Goal: Task Accomplishment & Management: Manage account settings

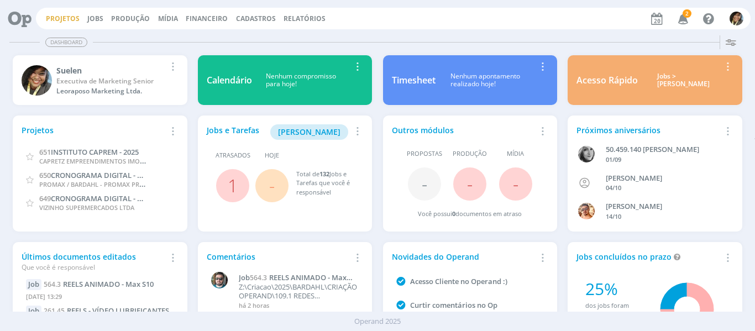
click at [53, 18] on link "Projetos" at bounding box center [63, 18] width 34 height 9
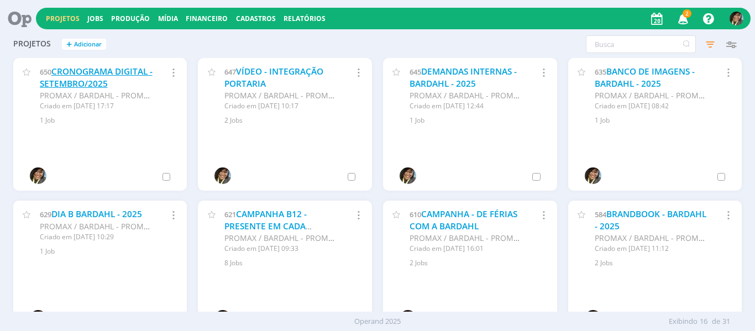
click at [104, 79] on link "CRONOGRAMA DIGITAL - SETEMBRO/2025" at bounding box center [96, 78] width 113 height 24
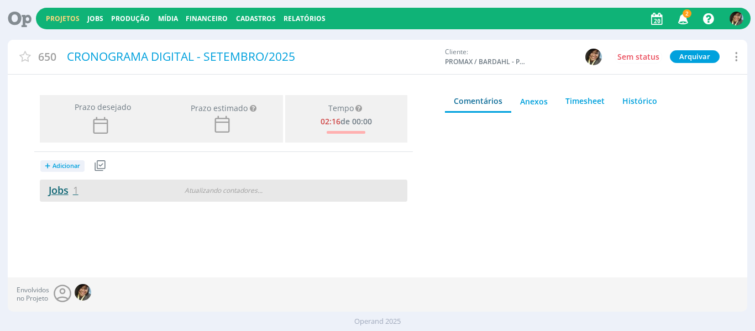
click at [57, 189] on link "Jobs 1" at bounding box center [59, 190] width 39 height 13
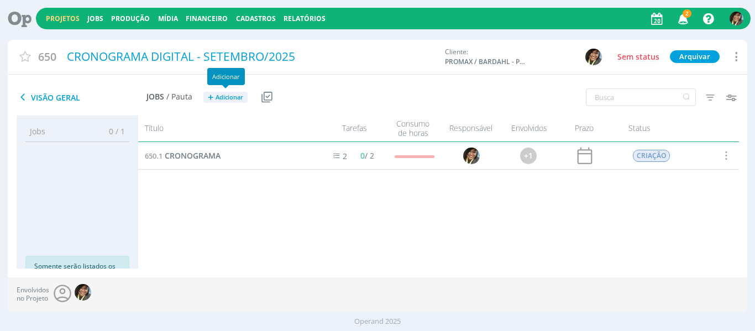
click at [216, 94] on span "Adicionar" at bounding box center [230, 97] width 28 height 7
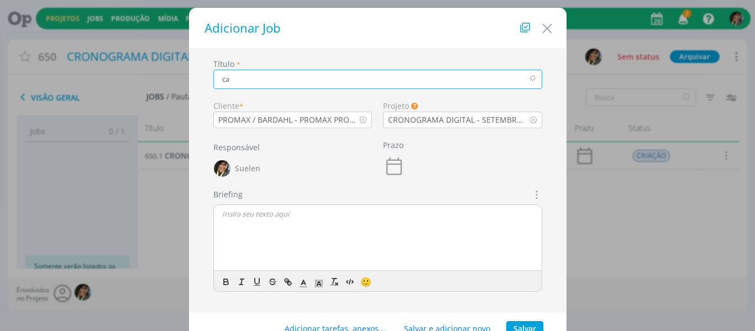
type input "c"
type input "CAPTAÇÃO BARDAHL"
click at [526, 322] on button "Salvar" at bounding box center [525, 328] width 37 height 15
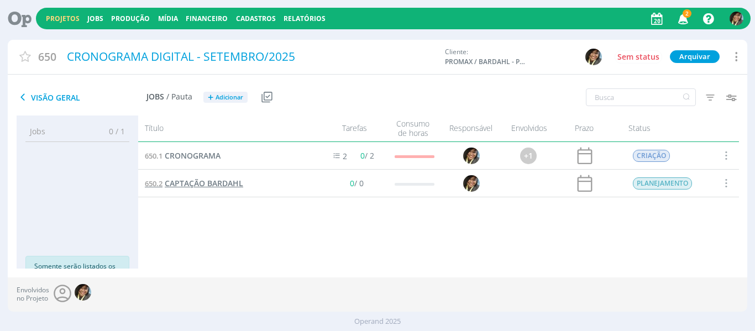
click at [208, 179] on span "CAPTAÇÃO BARDAHL" at bounding box center [204, 183] width 79 height 11
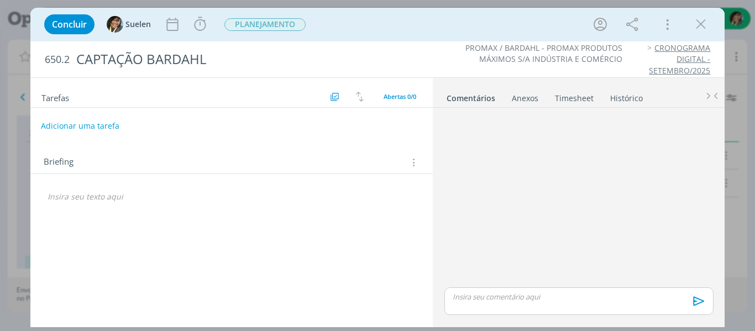
click at [100, 123] on button "Adicionar uma tarefa" at bounding box center [80, 126] width 79 height 19
type input "CAPTAÇÃO"
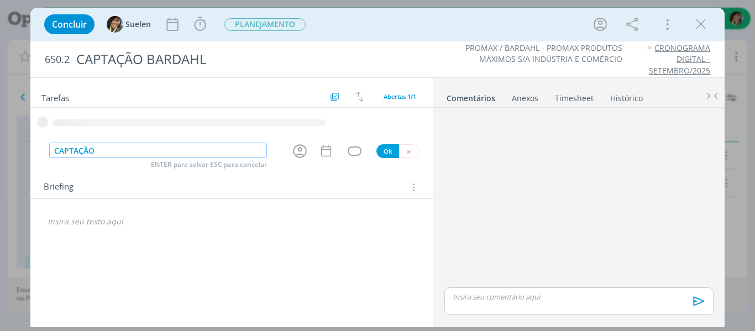
type input "CAPTAÇÃO"
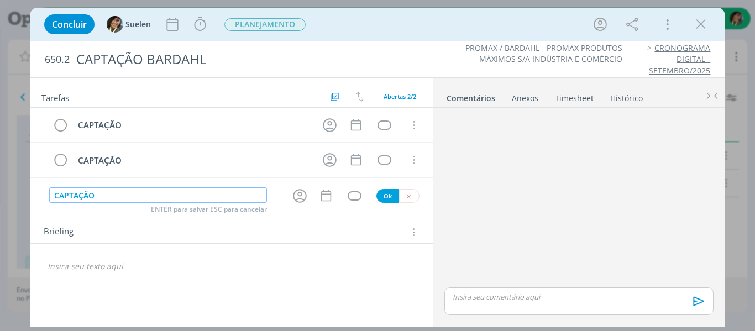
type input "CAPTAÇÃO"
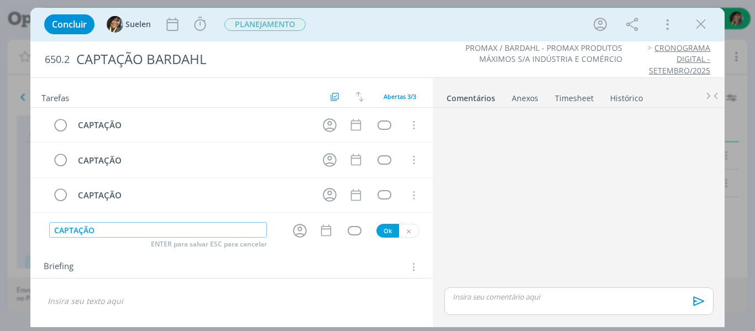
type input "CAPTAÇÃO"
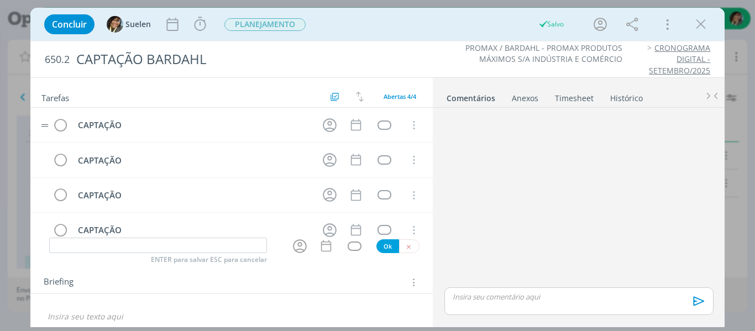
click at [338, 129] on tr "CAPTAÇÃO Cancelar" at bounding box center [231, 125] width 403 height 35
click at [330, 128] on icon "dialog" at bounding box center [330, 125] width 14 height 14
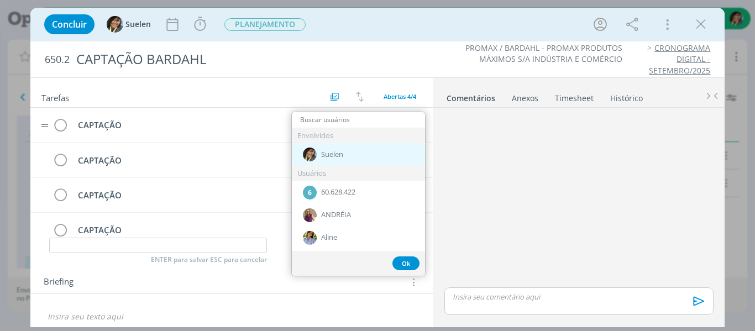
click at [346, 153] on div "Suelen" at bounding box center [358, 154] width 133 height 23
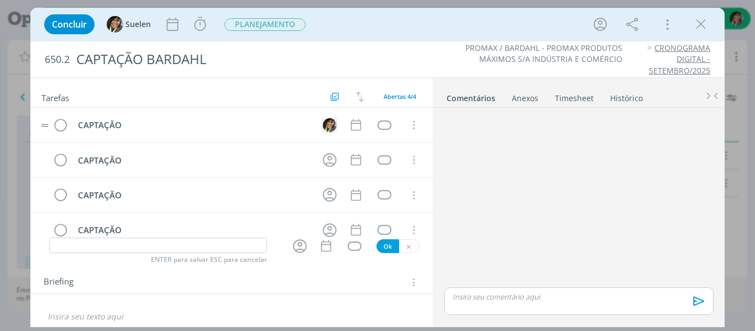
click at [328, 122] on img "dialog" at bounding box center [330, 125] width 14 height 14
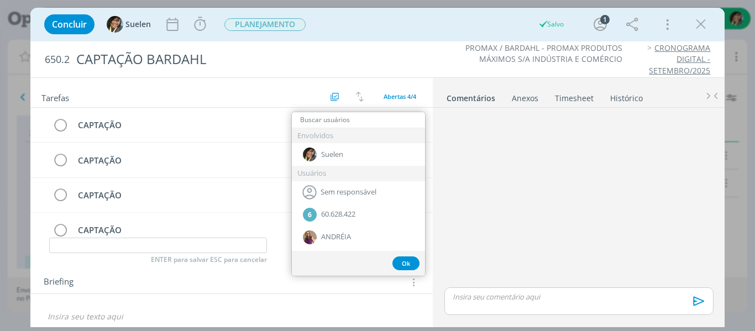
click at [346, 132] on div "Envolvidos" at bounding box center [358, 135] width 133 height 15
click at [346, 123] on input "dialog" at bounding box center [358, 119] width 133 height 15
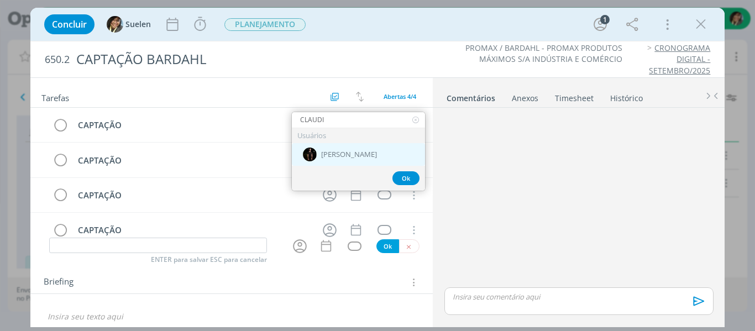
type input "CLAUDI"
drag, startPoint x: 355, startPoint y: 150, endPoint x: 332, endPoint y: 155, distance: 23.1
click at [354, 150] on div "[PERSON_NAME]" at bounding box center [358, 154] width 133 height 23
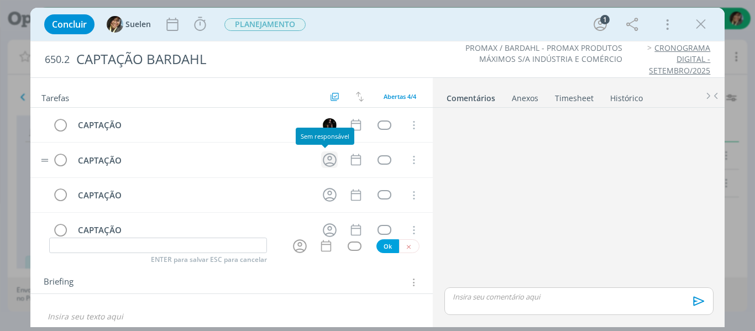
click at [327, 154] on icon "dialog" at bounding box center [329, 160] width 17 height 17
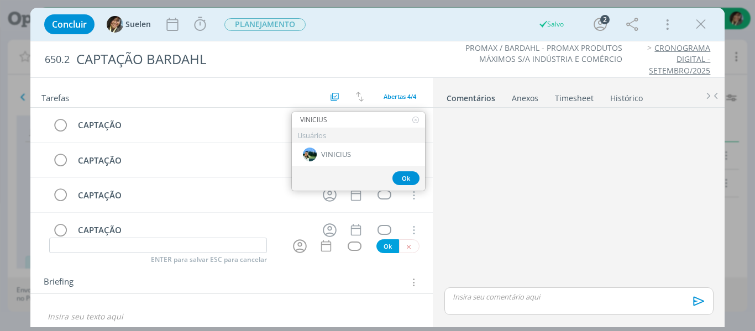
type input "VINICIUS"
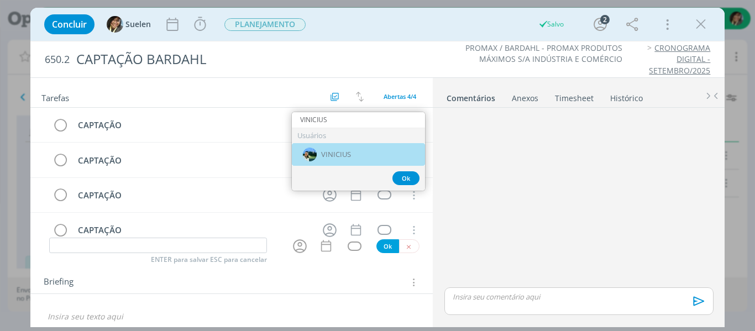
click at [346, 148] on div "VINICIUS" at bounding box center [358, 154] width 133 height 23
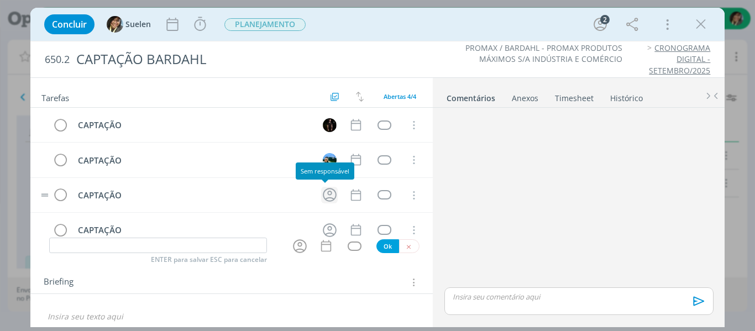
click at [323, 197] on icon "dialog" at bounding box center [329, 194] width 17 height 17
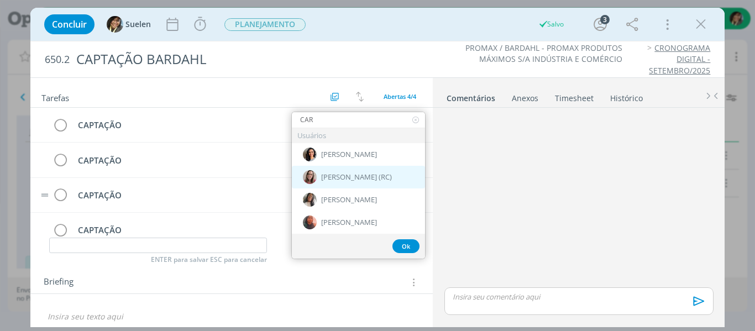
type input "CAR"
click at [352, 174] on span "[PERSON_NAME] (RC)" at bounding box center [356, 177] width 71 height 9
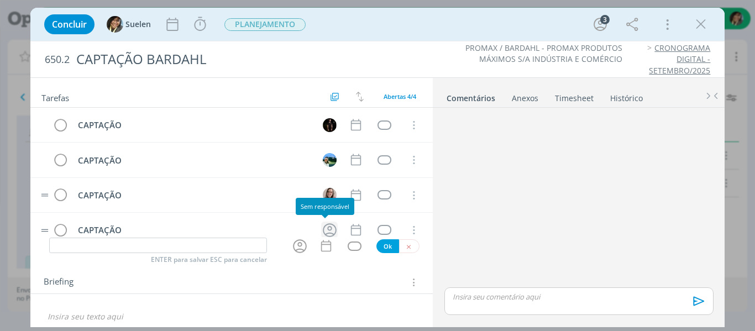
click at [324, 229] on icon "dialog" at bounding box center [329, 230] width 17 height 17
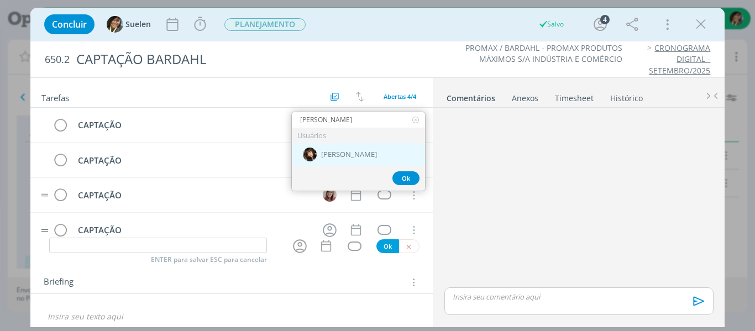
type input "INGRID"
click at [356, 150] on div "[PERSON_NAME]" at bounding box center [358, 154] width 133 height 23
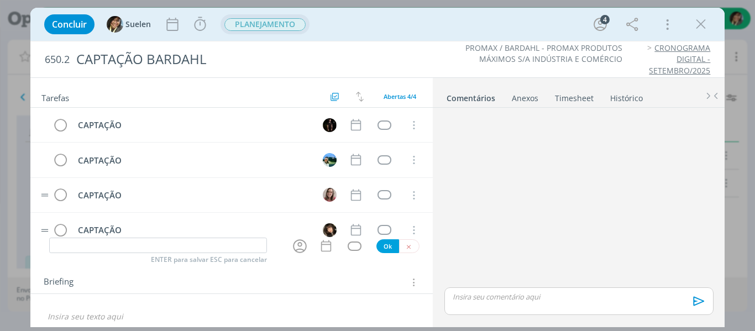
scroll to position [1, 0]
click at [282, 23] on span "PLANEJAMENTO" at bounding box center [265, 24] width 81 height 13
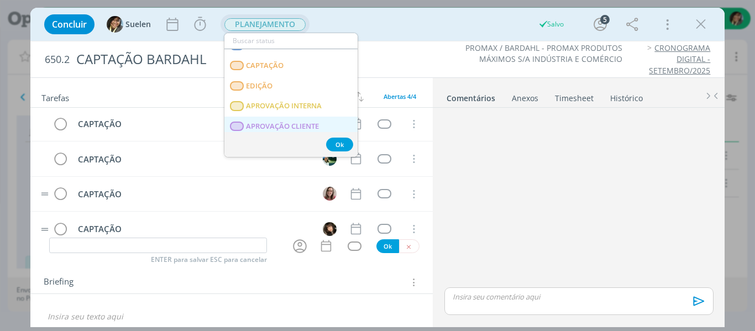
scroll to position [96, 0]
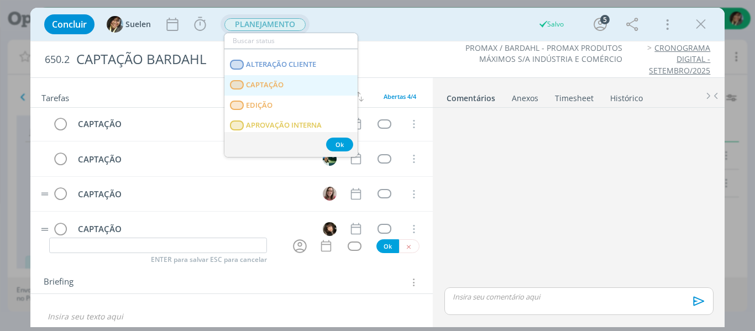
click at [290, 82] on link "CAPTAÇÃO" at bounding box center [291, 85] width 133 height 20
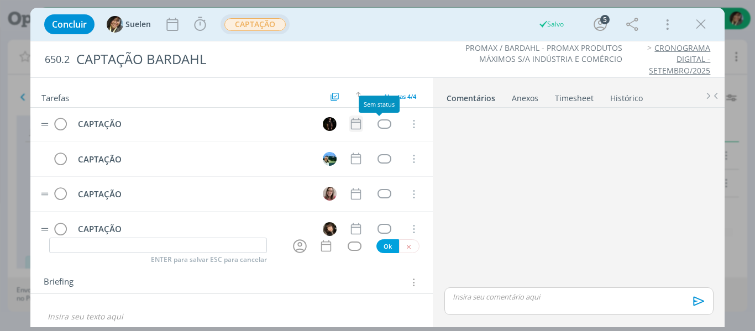
click at [358, 123] on tr "CAPTAÇÃO Cancelar" at bounding box center [231, 124] width 403 height 35
click at [349, 124] on icon "dialog" at bounding box center [356, 124] width 14 height 14
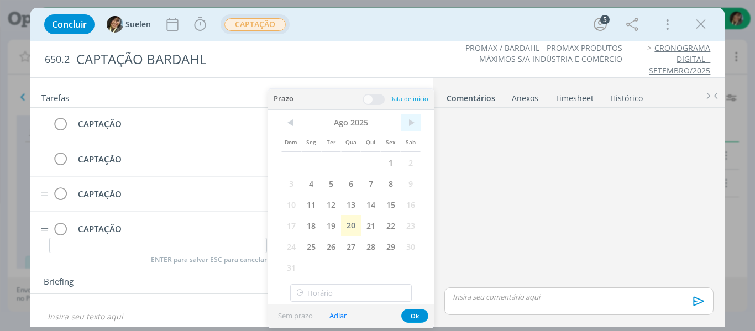
click at [408, 126] on span ">" at bounding box center [411, 122] width 20 height 17
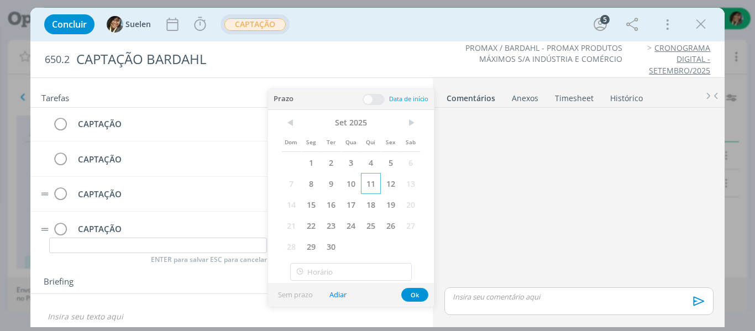
click at [373, 185] on span "11" at bounding box center [371, 183] width 20 height 21
click at [421, 287] on div "Sem prazo Adiar Ok" at bounding box center [351, 295] width 166 height 24
click at [412, 289] on button "Ok" at bounding box center [414, 295] width 27 height 14
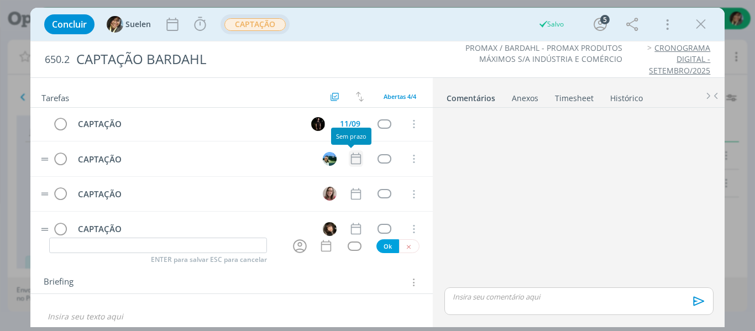
click at [353, 164] on icon "dialog" at bounding box center [356, 159] width 14 height 14
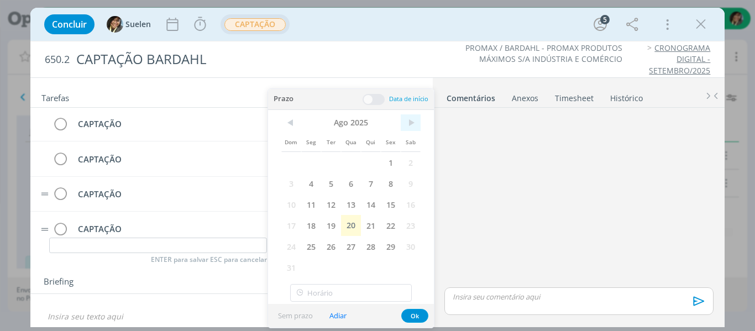
click at [410, 123] on span ">" at bounding box center [411, 122] width 20 height 17
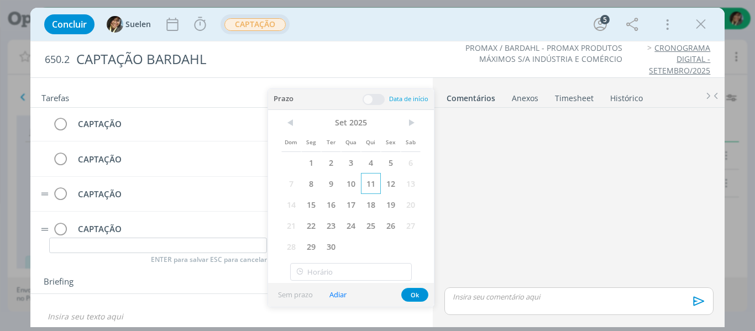
click at [374, 184] on span "11" at bounding box center [371, 183] width 20 height 21
click at [415, 296] on button "Ok" at bounding box center [414, 295] width 27 height 14
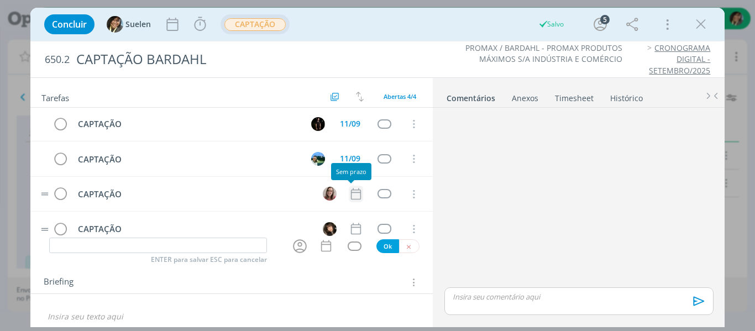
click at [351, 192] on icon "dialog" at bounding box center [356, 194] width 10 height 12
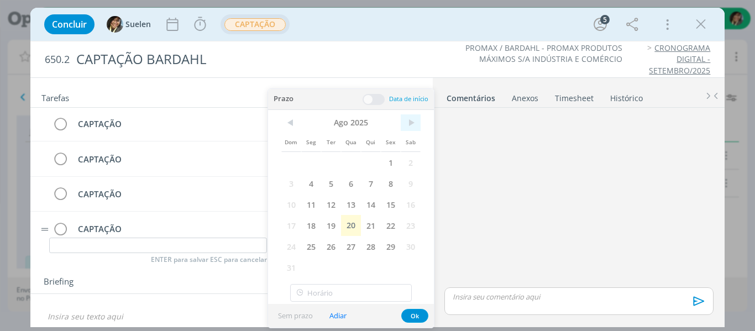
click at [410, 124] on span ">" at bounding box center [411, 122] width 20 height 17
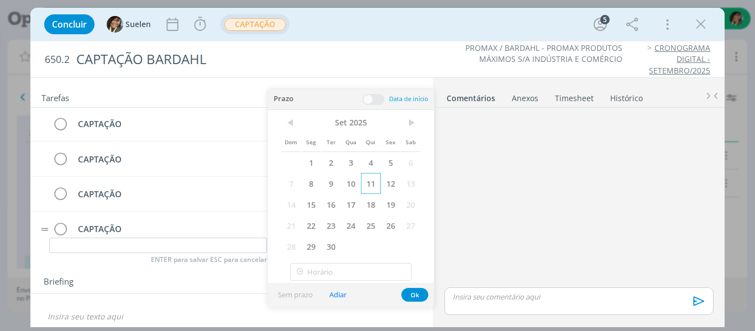
drag, startPoint x: 374, startPoint y: 184, endPoint x: 400, endPoint y: 261, distance: 81.5
click at [374, 184] on span "11" at bounding box center [371, 183] width 20 height 21
click at [414, 289] on button "Ok" at bounding box center [414, 295] width 27 height 14
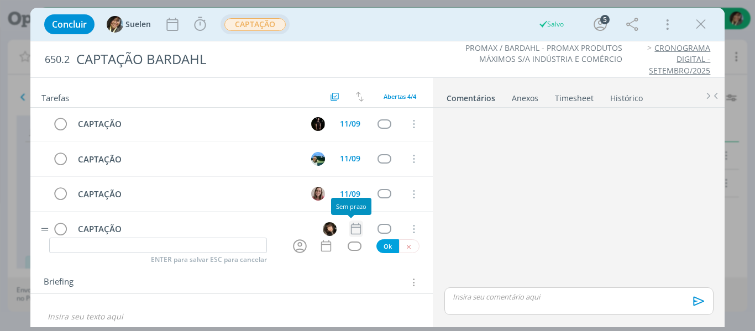
click at [354, 229] on icon "dialog" at bounding box center [356, 229] width 14 height 14
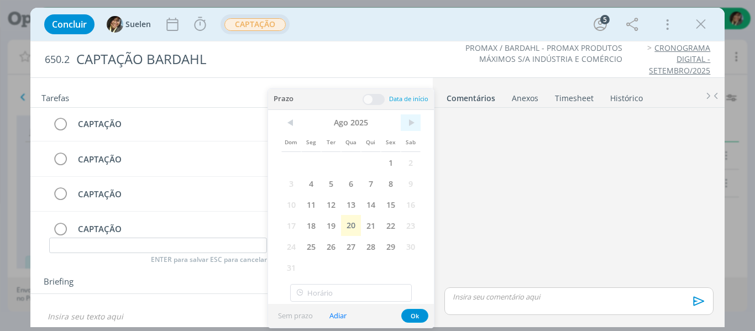
click at [408, 127] on span ">" at bounding box center [411, 122] width 20 height 17
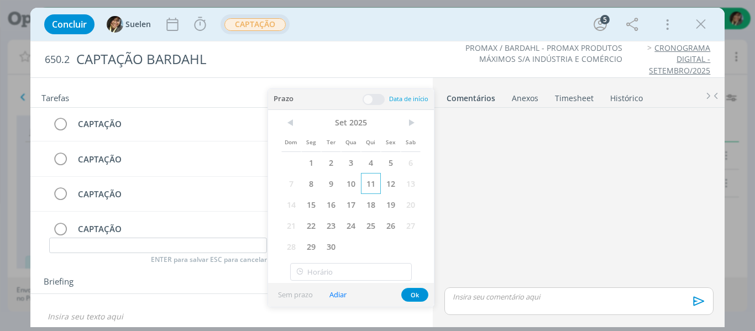
click at [369, 189] on span "11" at bounding box center [371, 183] width 20 height 21
click at [420, 295] on button "Ok" at bounding box center [414, 295] width 27 height 14
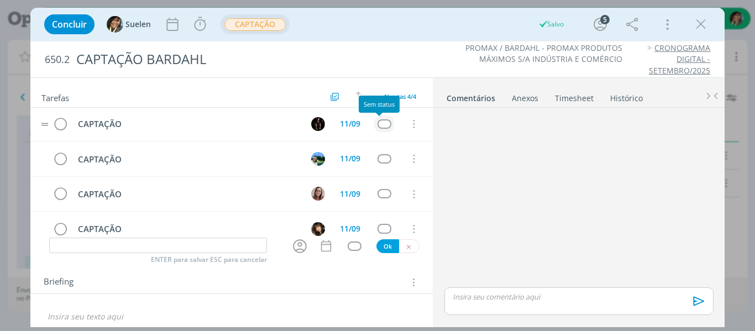
click at [378, 126] on div "dialog" at bounding box center [385, 123] width 14 height 9
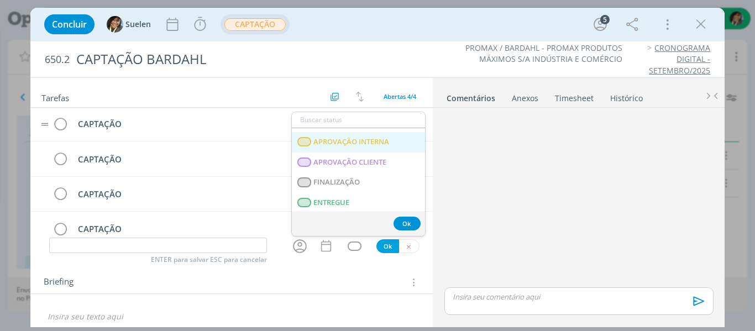
scroll to position [282, 0]
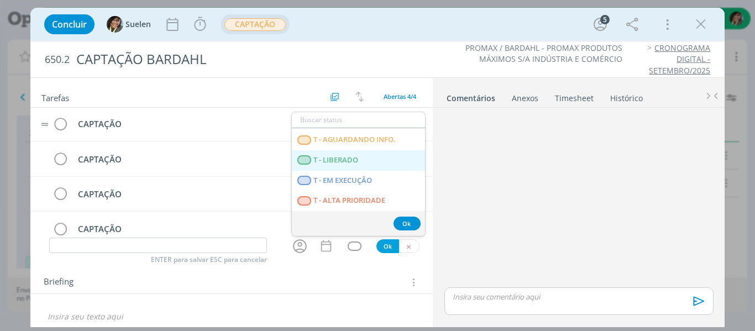
click at [346, 156] on span "T - LIBERADO" at bounding box center [336, 160] width 45 height 9
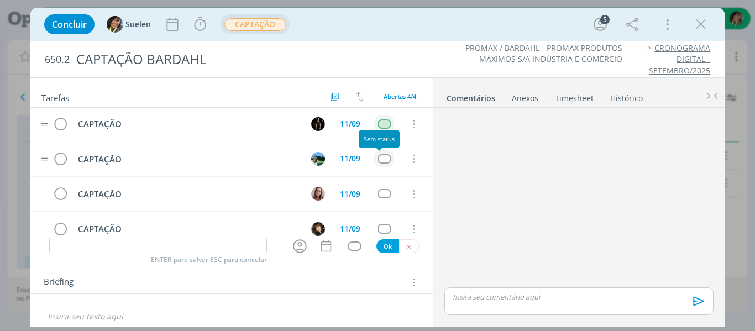
click at [382, 155] on div "dialog" at bounding box center [385, 158] width 14 height 9
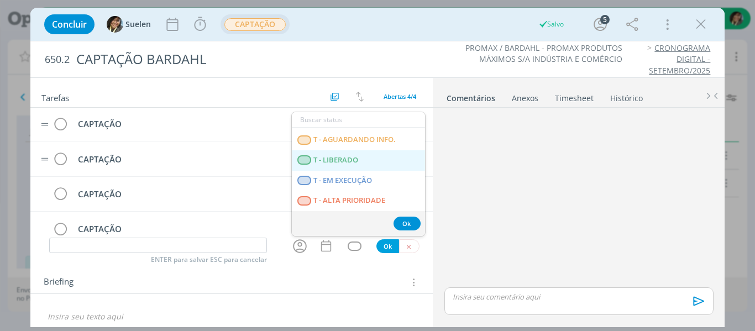
click at [359, 150] on LIBERADO "T - LIBERADO" at bounding box center [358, 160] width 133 height 20
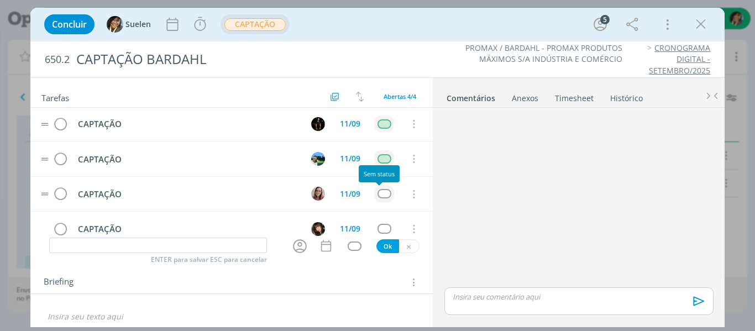
click at [380, 194] on div "dialog" at bounding box center [385, 193] width 14 height 9
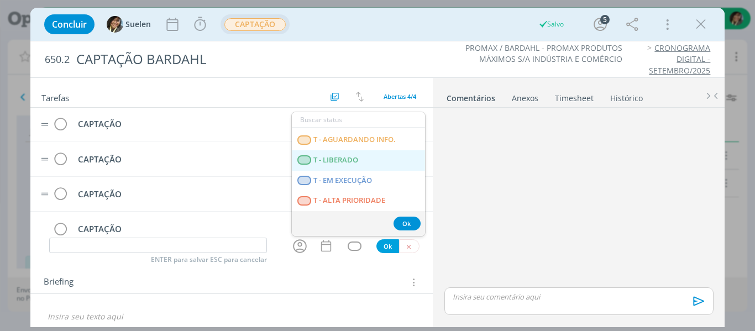
click at [356, 163] on span "T - LIBERADO" at bounding box center [336, 160] width 45 height 9
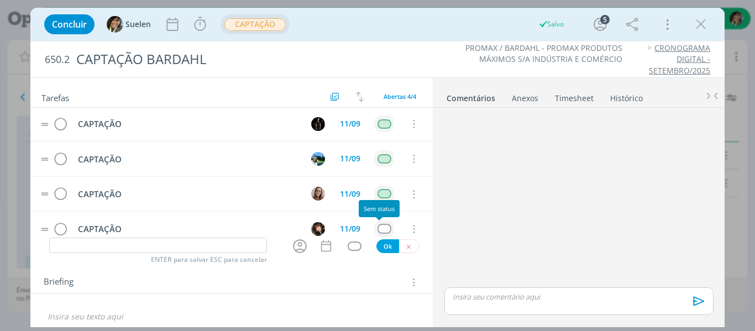
click at [380, 228] on div "dialog" at bounding box center [385, 228] width 14 height 9
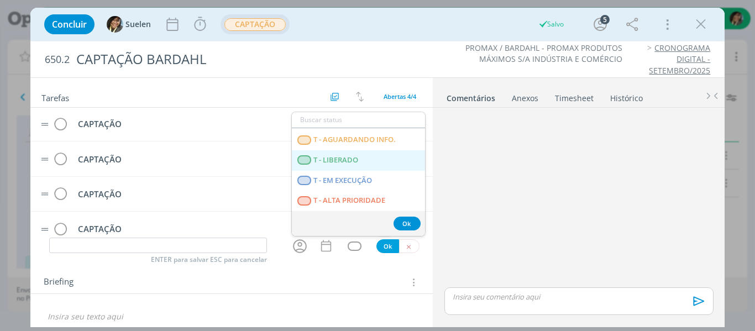
click at [354, 152] on LIBERADO "T - LIBERADO" at bounding box center [358, 160] width 133 height 20
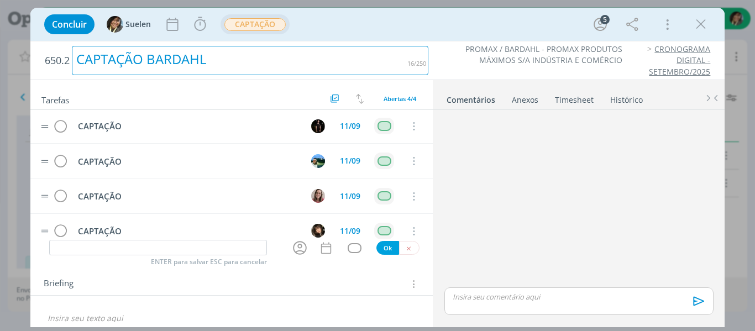
click at [238, 64] on div "CAPTAÇÃO BARDAHL" at bounding box center [250, 60] width 357 height 29
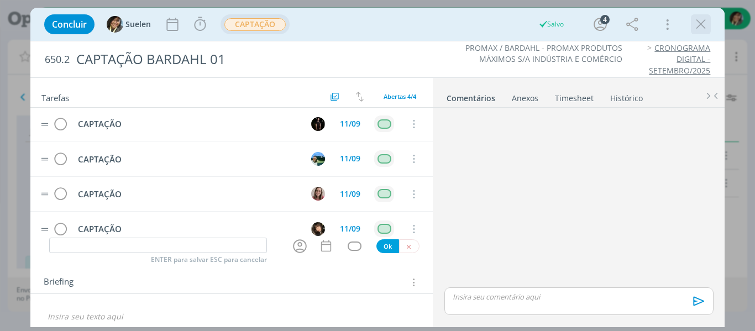
click at [700, 24] on icon "dialog" at bounding box center [701, 24] width 17 height 17
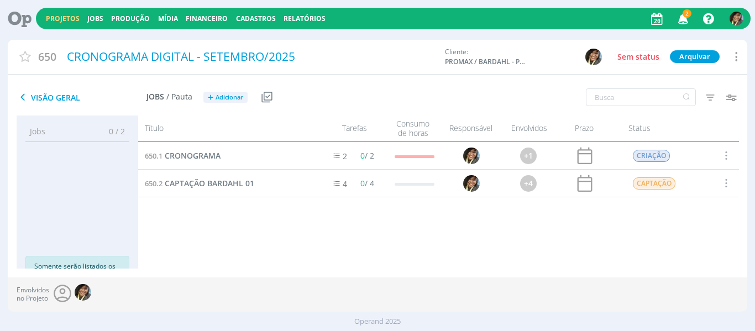
click at [238, 100] on span "Adicionar" at bounding box center [230, 97] width 28 height 7
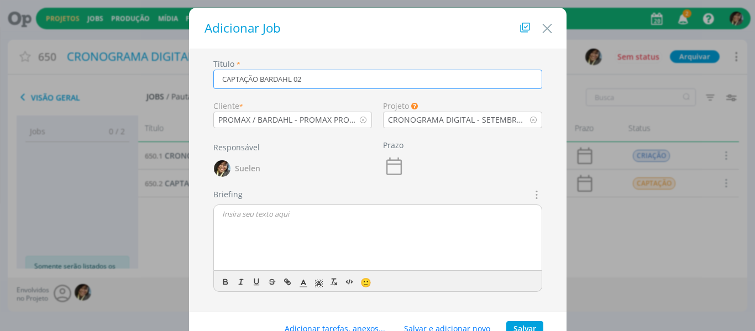
type input "CAPTAÇÃO BARDAHL 02"
click at [526, 329] on button "Salvar" at bounding box center [525, 328] width 37 height 15
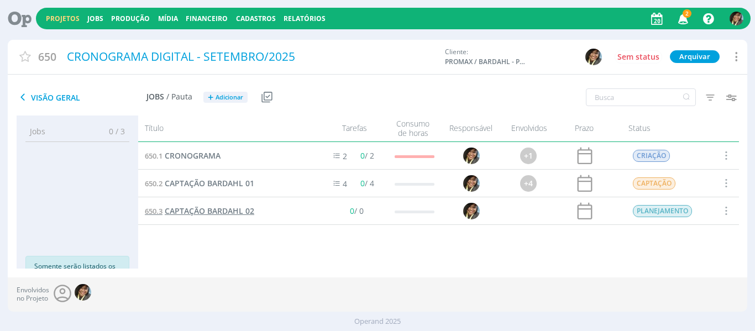
click at [224, 200] on div "650.3 CAPTAÇÃO BARDAHL 02" at bounding box center [226, 210] width 176 height 27
click at [227, 207] on span "CAPTAÇÃO BARDAHL 02" at bounding box center [210, 211] width 90 height 11
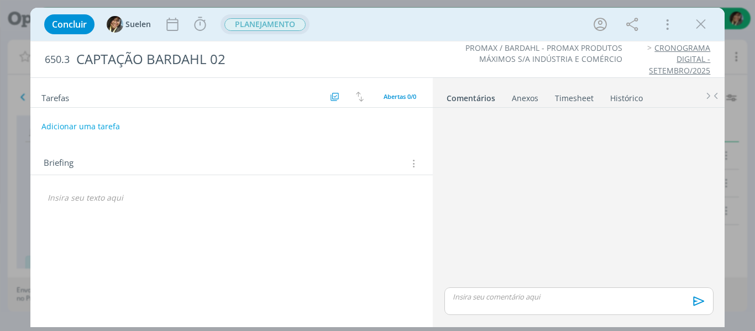
click at [226, 28] on span "PLANEJAMENTO" at bounding box center [265, 24] width 81 height 13
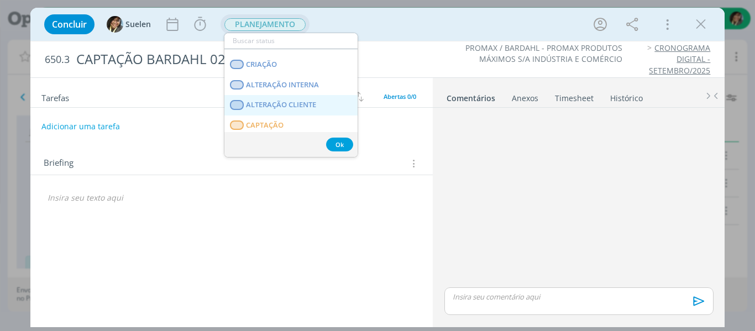
scroll to position [111, 0]
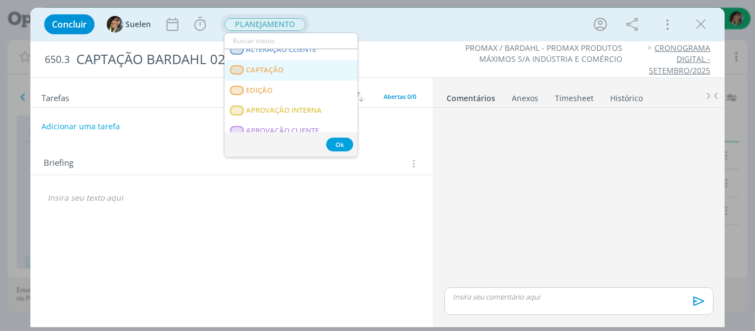
click at [265, 73] on span "CAPTAÇÃO" at bounding box center [265, 70] width 38 height 9
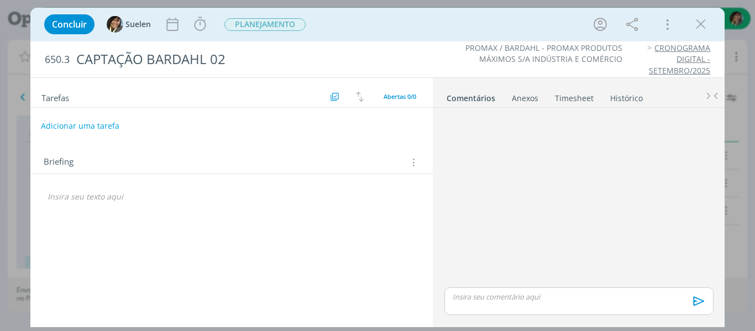
click at [108, 131] on button "Adicionar uma tarefa" at bounding box center [80, 126] width 79 height 19
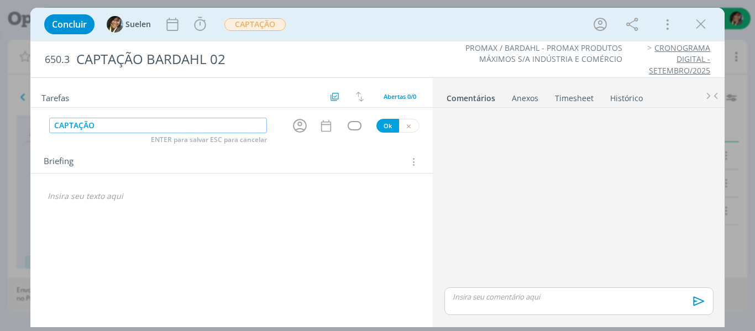
type input "CAPTAÇÃO"
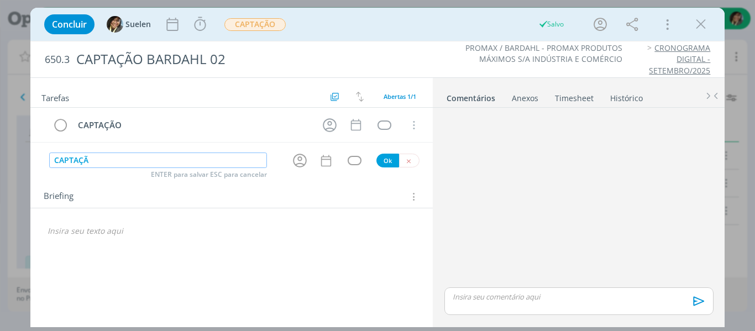
type input "CAPTAÇÃO"
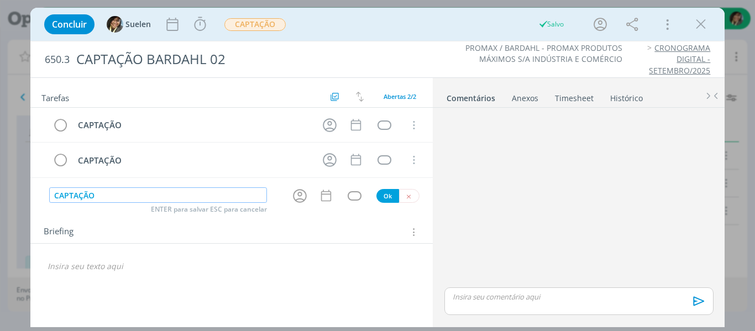
type input "CAPTAÇÃO"
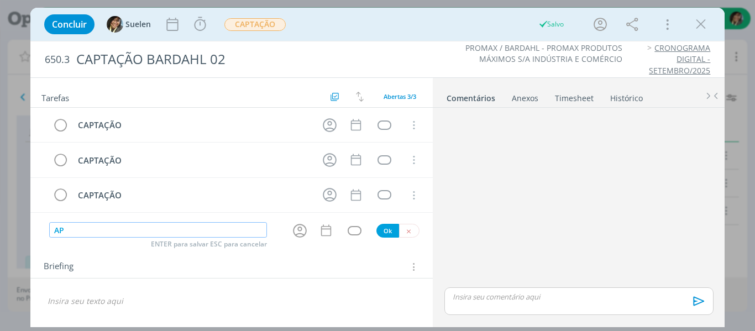
type input "A"
type input "CAPTAÇÃO"
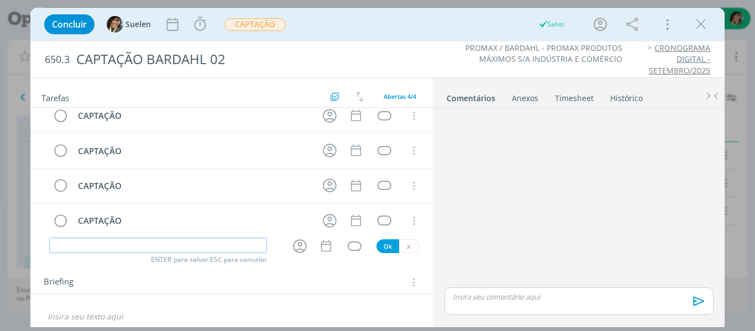
scroll to position [0, 0]
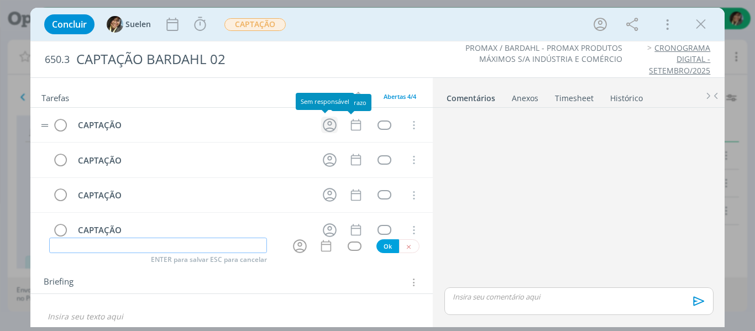
click at [327, 128] on icon "dialog" at bounding box center [329, 125] width 17 height 17
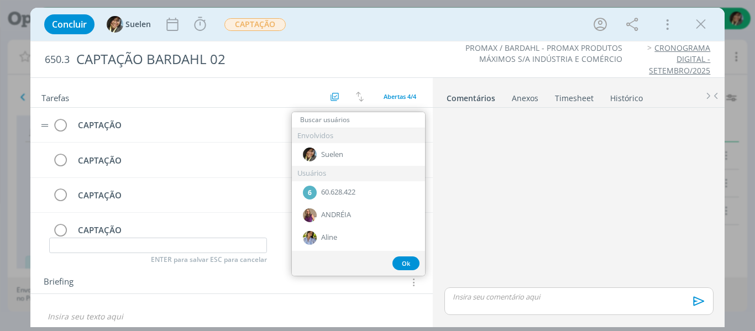
click at [345, 135] on div "Envolvidos" at bounding box center [358, 135] width 133 height 15
click at [350, 120] on input "dialog" at bounding box center [358, 119] width 133 height 15
click at [372, 125] on input "dialog" at bounding box center [358, 119] width 133 height 15
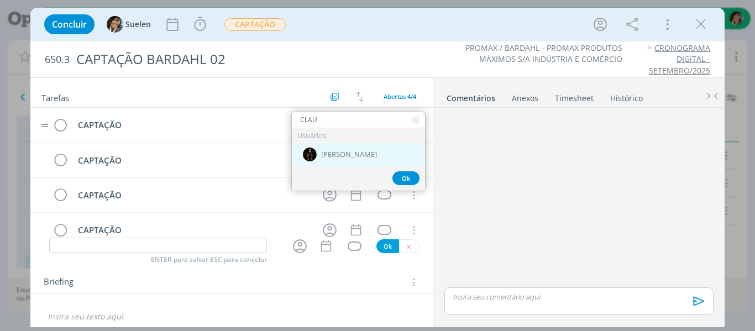
type input "CLAU"
click at [349, 151] on div "[PERSON_NAME]" at bounding box center [358, 154] width 133 height 23
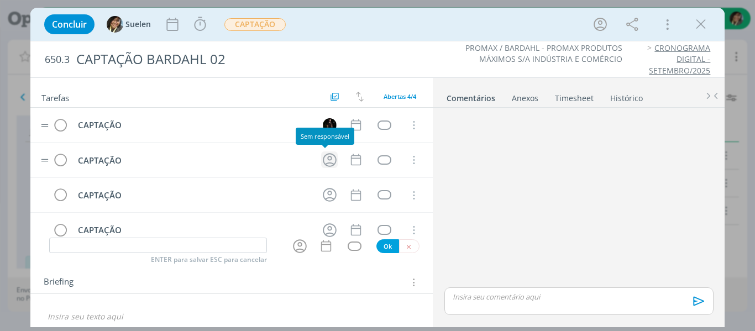
click at [322, 156] on icon "dialog" at bounding box center [329, 160] width 17 height 17
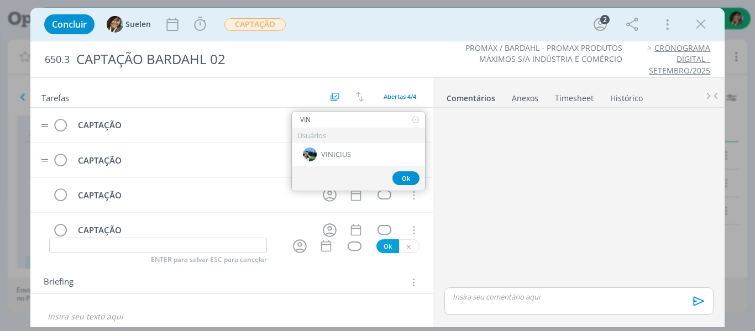
type input "VIN"
click at [358, 166] on div "Ok" at bounding box center [358, 178] width 133 height 25
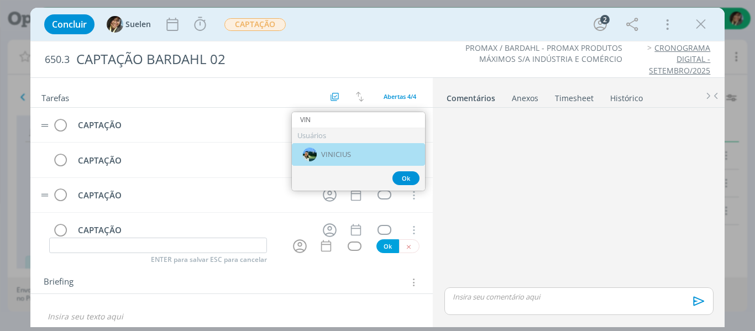
drag, startPoint x: 361, startPoint y: 156, endPoint x: 374, endPoint y: 185, distance: 31.7
click at [362, 156] on div "VINICIUS" at bounding box center [358, 154] width 133 height 23
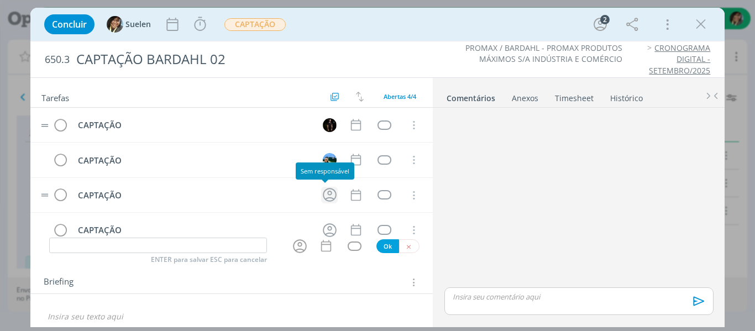
click at [322, 197] on icon "dialog" at bounding box center [329, 194] width 17 height 17
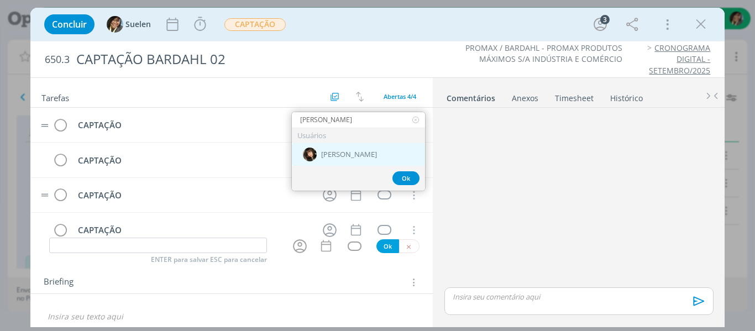
type input "INGRID"
click at [340, 147] on div "[PERSON_NAME]" at bounding box center [358, 154] width 133 height 23
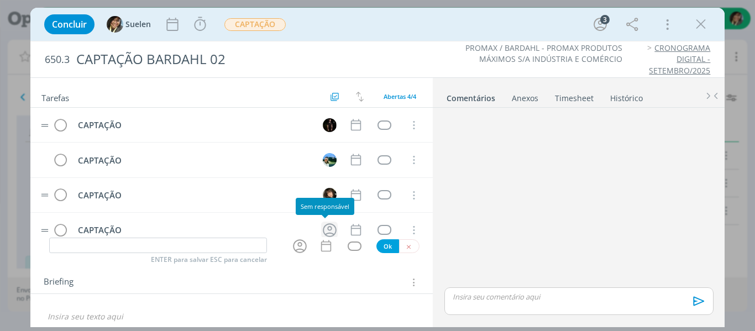
click at [326, 233] on icon "dialog" at bounding box center [330, 230] width 14 height 14
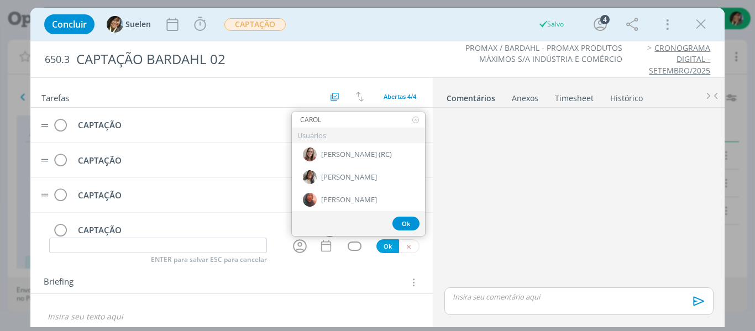
type input "CAROL"
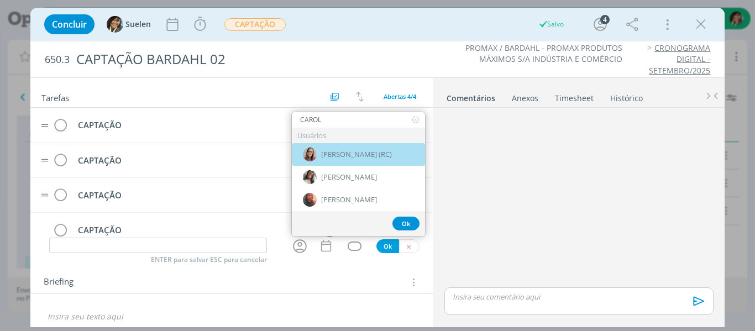
click at [347, 153] on span "[PERSON_NAME] (RC)" at bounding box center [356, 154] width 71 height 9
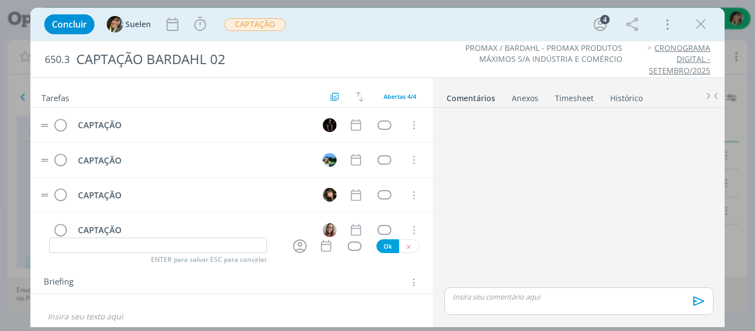
scroll to position [1, 0]
click at [352, 124] on icon "dialog" at bounding box center [356, 124] width 14 height 14
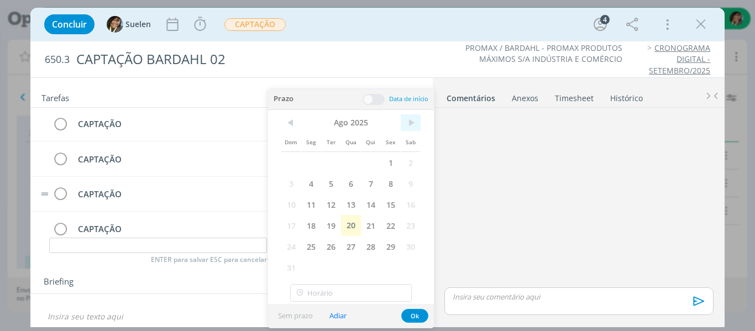
click at [409, 122] on span ">" at bounding box center [411, 122] width 20 height 17
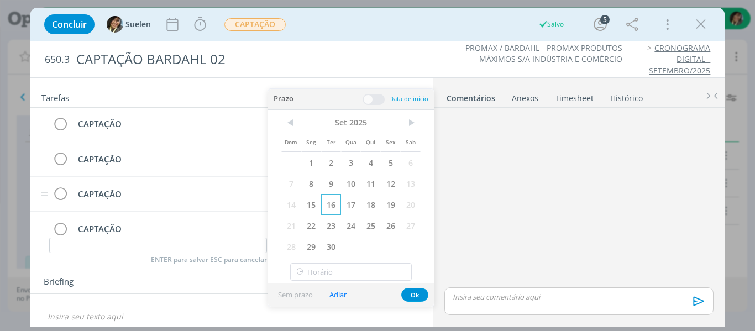
click at [330, 206] on span "16" at bounding box center [331, 204] width 20 height 21
drag, startPoint x: 414, startPoint y: 296, endPoint x: 400, endPoint y: 274, distance: 25.9
click at [414, 296] on button "Ok" at bounding box center [414, 295] width 27 height 14
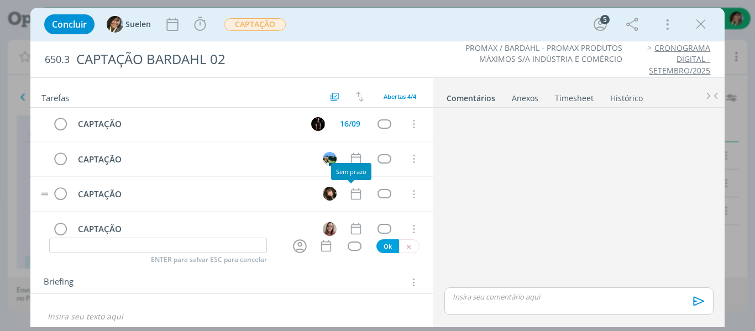
click at [352, 165] on div "Sem prazo" at bounding box center [351, 171] width 40 height 17
click at [351, 158] on icon "dialog" at bounding box center [356, 159] width 10 height 12
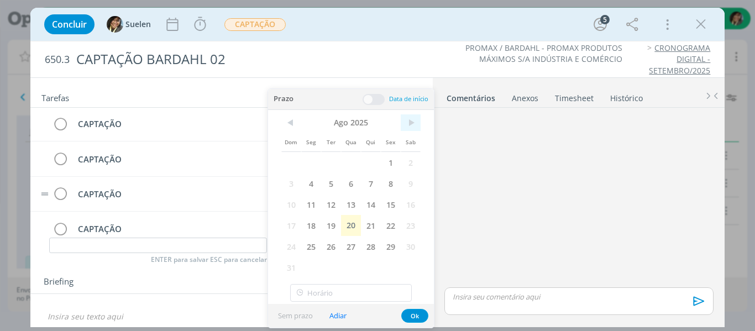
click at [409, 123] on span ">" at bounding box center [411, 122] width 20 height 17
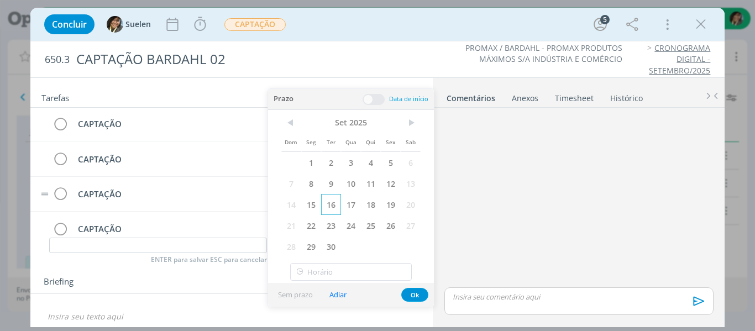
click at [332, 205] on span "16" at bounding box center [331, 204] width 20 height 21
click at [420, 296] on button "Ok" at bounding box center [414, 295] width 27 height 14
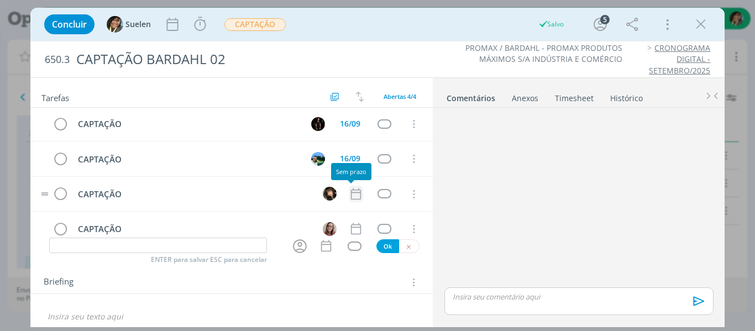
click at [349, 195] on icon "dialog" at bounding box center [356, 194] width 14 height 14
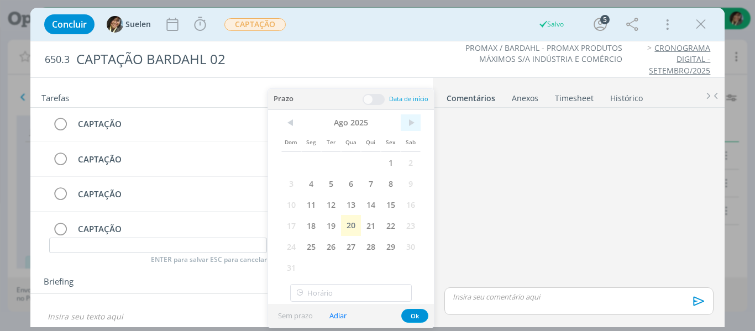
click at [410, 124] on span ">" at bounding box center [411, 122] width 20 height 17
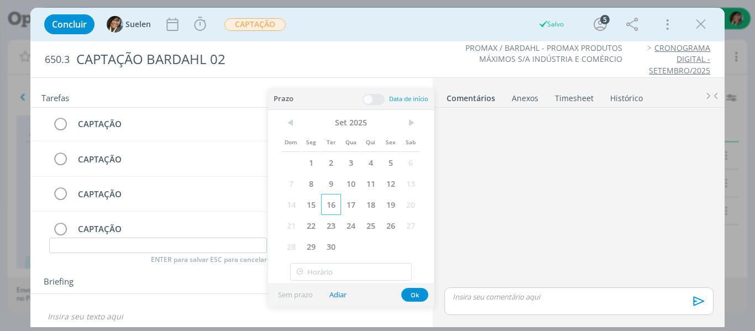
click at [335, 212] on span "16" at bounding box center [331, 204] width 20 height 21
click at [410, 285] on div "Sem prazo Adiar Ok" at bounding box center [351, 295] width 166 height 24
click at [409, 290] on button "Ok" at bounding box center [414, 295] width 27 height 14
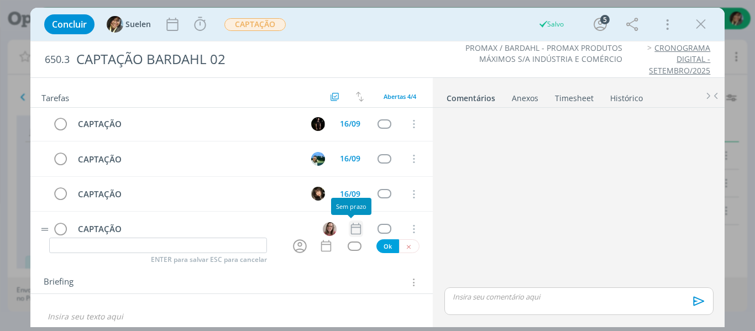
click at [350, 227] on icon "dialog" at bounding box center [356, 229] width 14 height 14
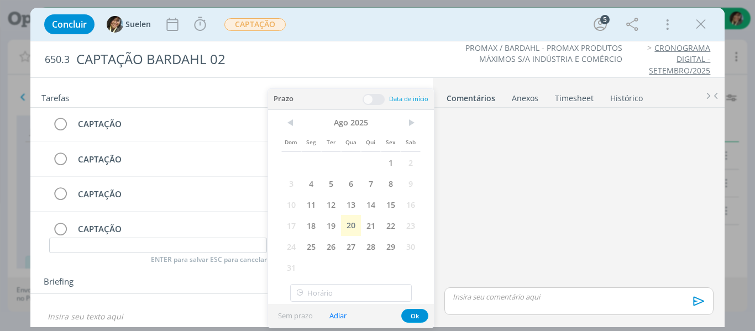
drag, startPoint x: 416, startPoint y: 118, endPoint x: 385, endPoint y: 143, distance: 39.7
click at [416, 119] on span ">" at bounding box center [411, 122] width 20 height 17
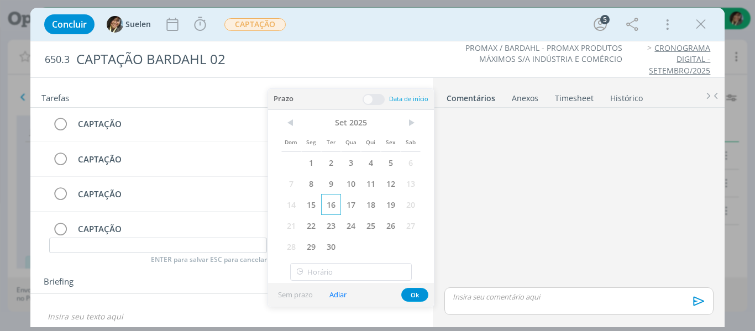
click at [330, 204] on span "16" at bounding box center [331, 204] width 20 height 21
click at [414, 292] on button "Ok" at bounding box center [414, 295] width 27 height 14
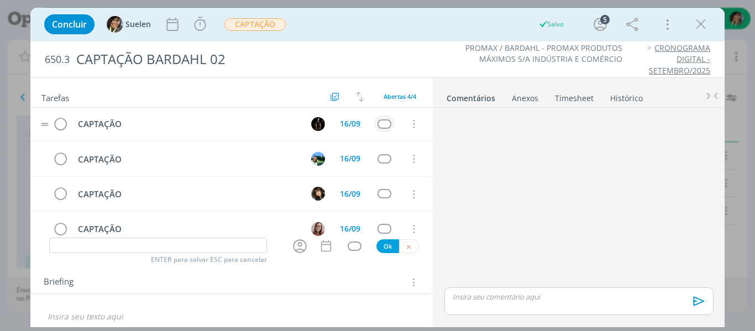
click at [380, 122] on div "dialog" at bounding box center [385, 123] width 14 height 9
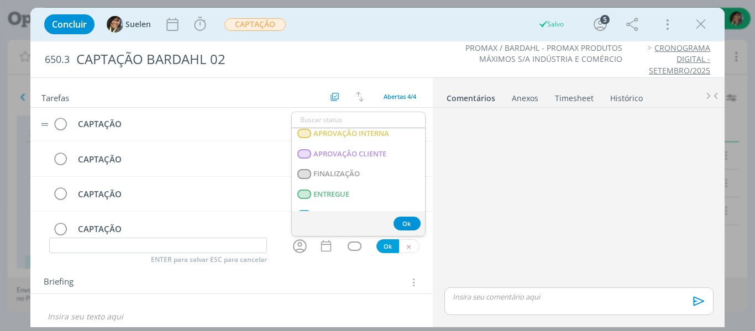
scroll to position [282, 0]
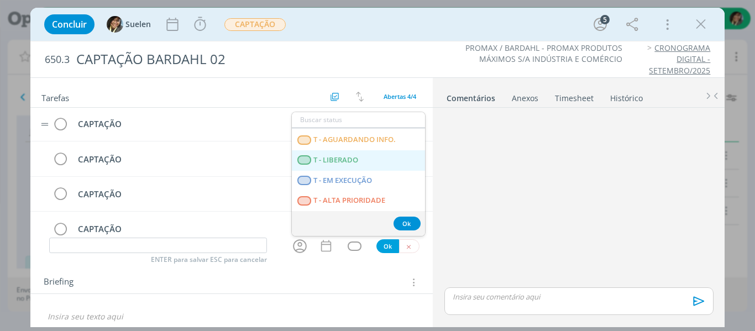
click at [354, 160] on span "T - LIBERADO" at bounding box center [336, 160] width 45 height 9
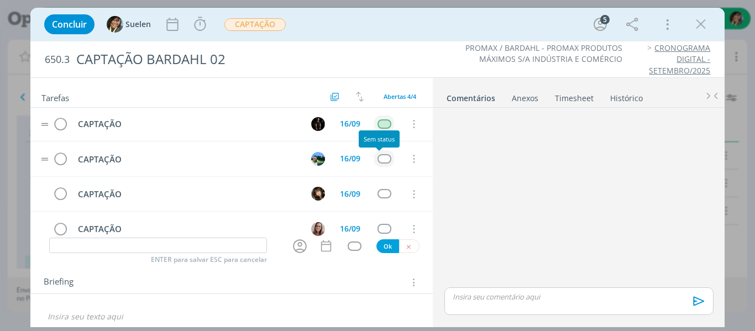
click at [379, 157] on div "dialog" at bounding box center [385, 158] width 14 height 9
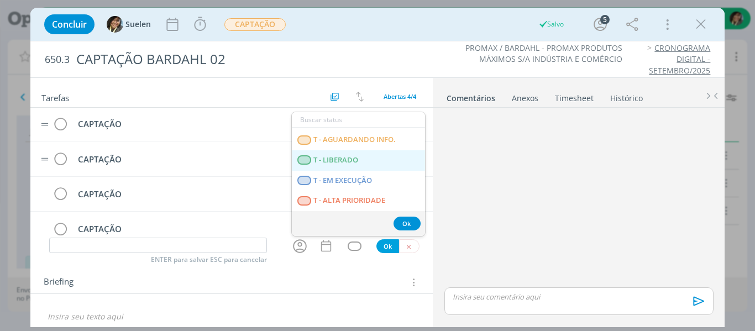
click at [348, 162] on span "T - LIBERADO" at bounding box center [336, 160] width 45 height 9
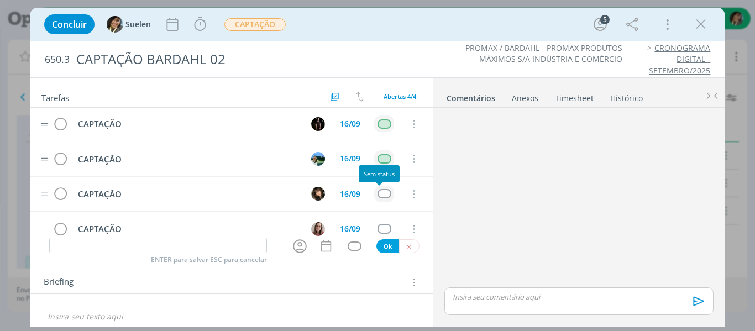
click at [379, 194] on div "dialog" at bounding box center [385, 193] width 14 height 9
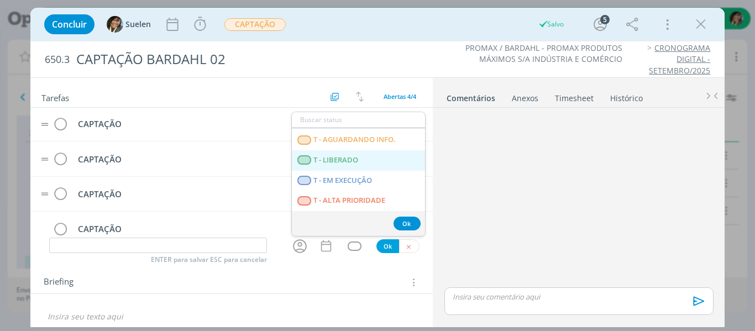
click at [345, 163] on span "T - LIBERADO" at bounding box center [336, 160] width 45 height 9
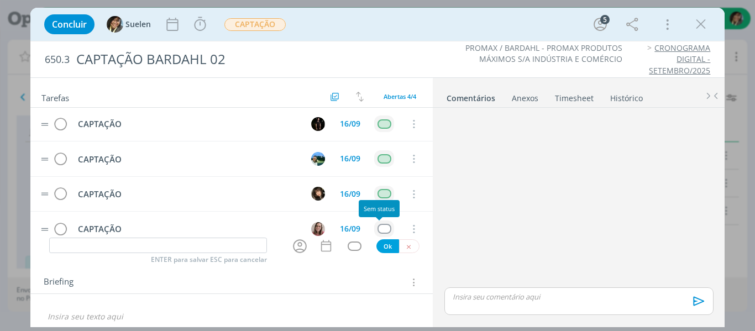
click at [380, 227] on div "dialog" at bounding box center [385, 228] width 14 height 9
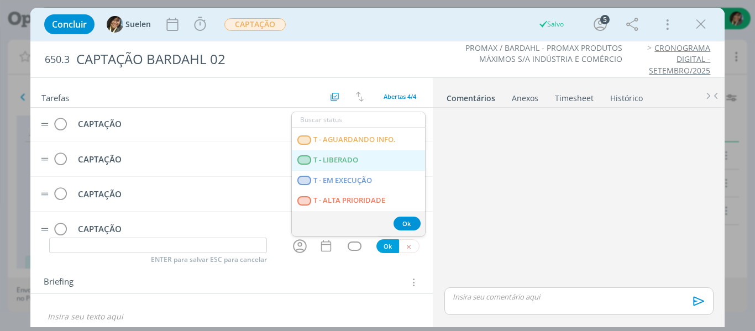
click at [333, 153] on LIBERADO "T - LIBERADO" at bounding box center [358, 160] width 133 height 20
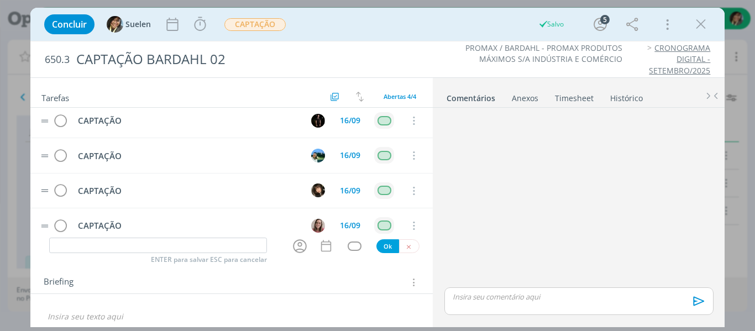
scroll to position [0, 0]
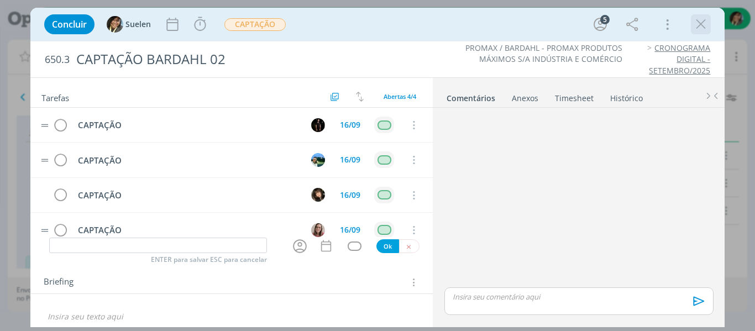
click at [697, 23] on icon "dialog" at bounding box center [701, 24] width 17 height 17
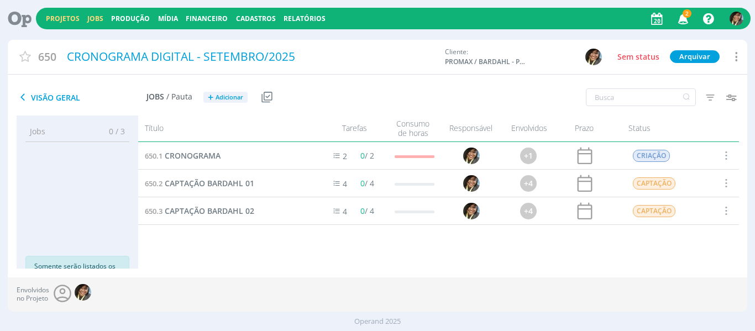
click at [101, 15] on link "Jobs" at bounding box center [95, 18] width 16 height 9
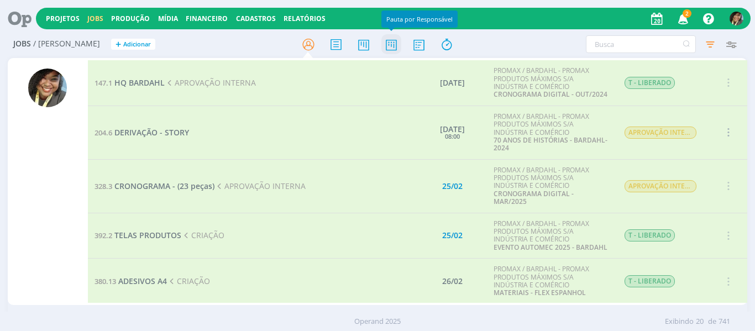
click at [390, 49] on icon at bounding box center [392, 45] width 20 height 22
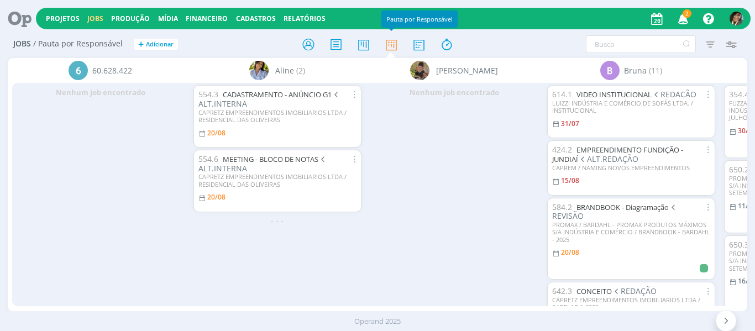
click at [691, 25] on icon "button" at bounding box center [683, 18] width 19 height 19
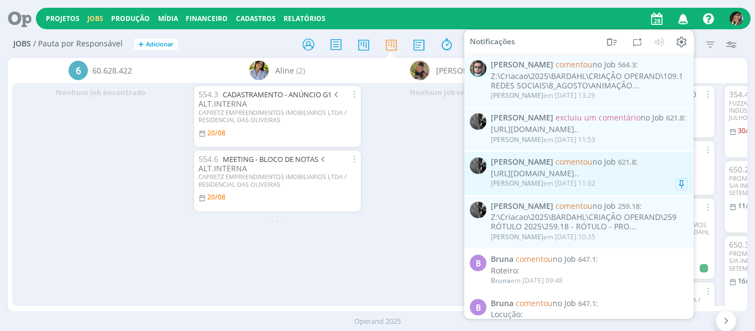
click at [618, 179] on div "https://www.figma.com/design/USL9RDpFAHssKFSzgXnG3I/CAMPANHA-B12-COMEMORATIVO..." at bounding box center [589, 173] width 197 height 9
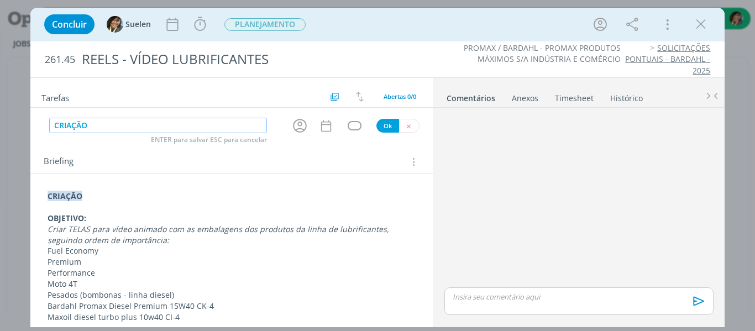
type input "CRIAÇÃO"
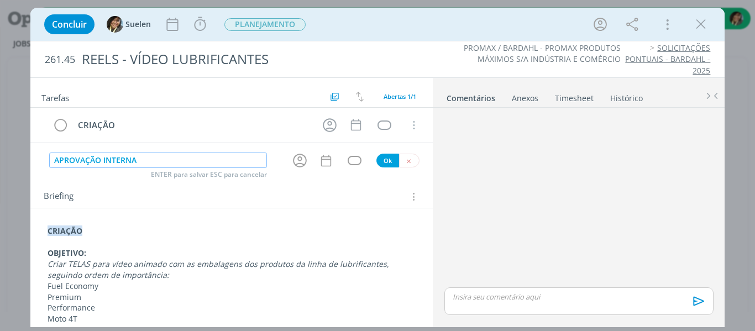
type input "APROVAÇÃO INTERNA"
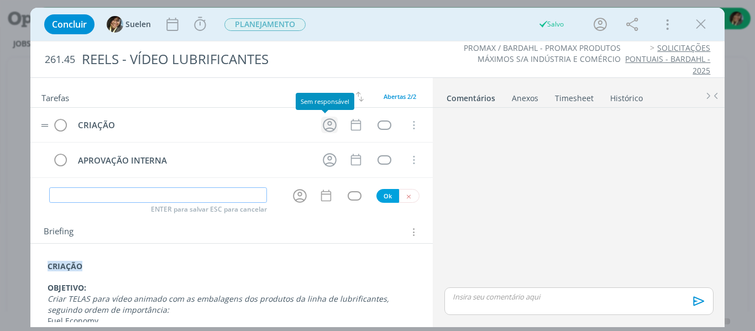
click at [329, 127] on icon "dialog" at bounding box center [329, 125] width 17 height 17
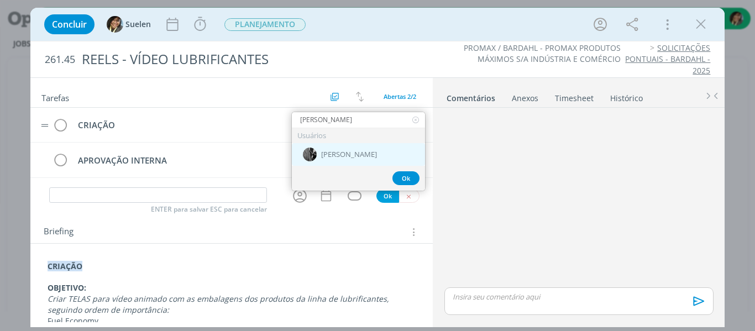
type input "[PERSON_NAME]"
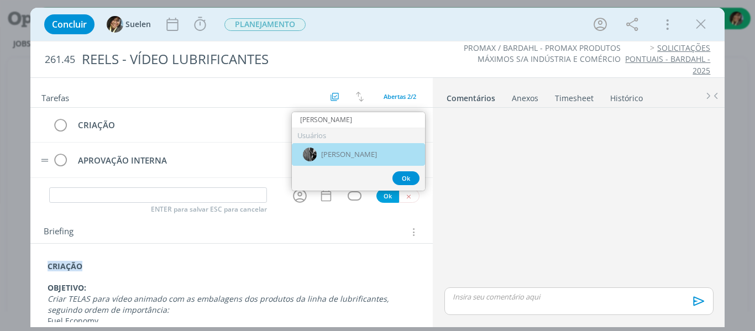
click at [340, 160] on div "[PERSON_NAME]" at bounding box center [358, 154] width 133 height 23
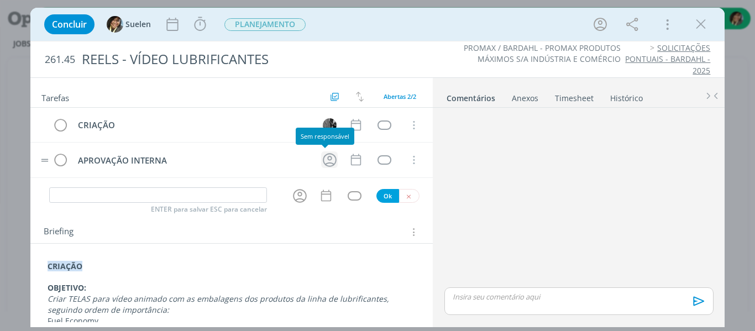
click at [330, 164] on icon "dialog" at bounding box center [330, 160] width 14 height 14
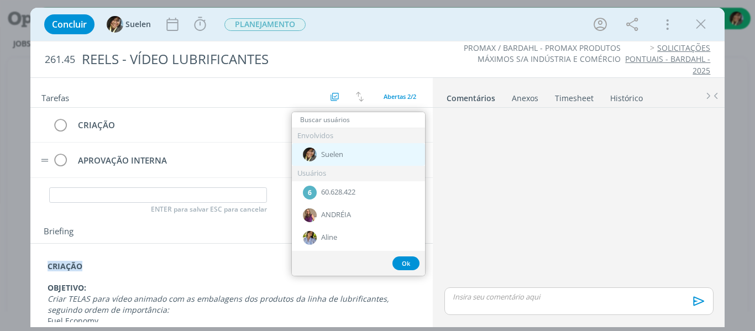
click at [338, 156] on span "Suelen" at bounding box center [332, 154] width 22 height 9
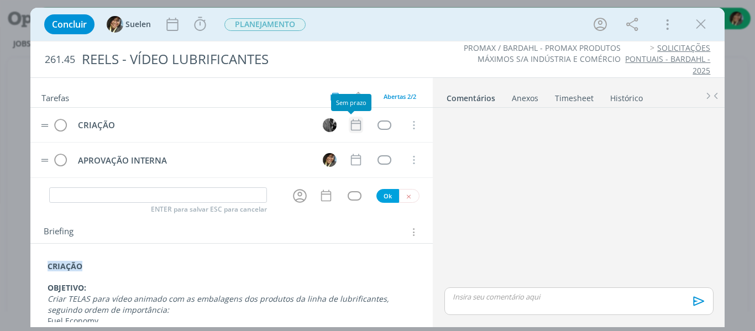
click at [350, 128] on icon "dialog" at bounding box center [356, 125] width 14 height 14
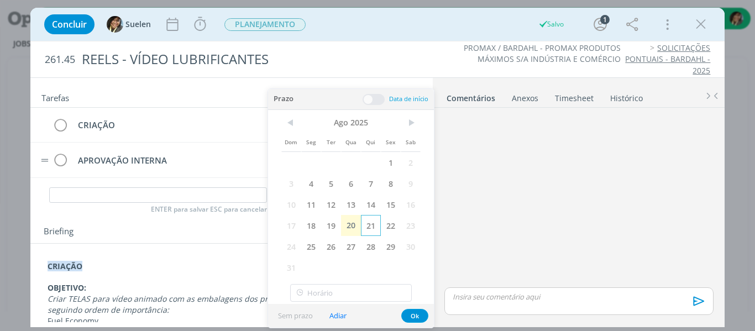
click at [375, 229] on span "21" at bounding box center [371, 225] width 20 height 21
click at [416, 312] on button "Ok" at bounding box center [414, 316] width 27 height 14
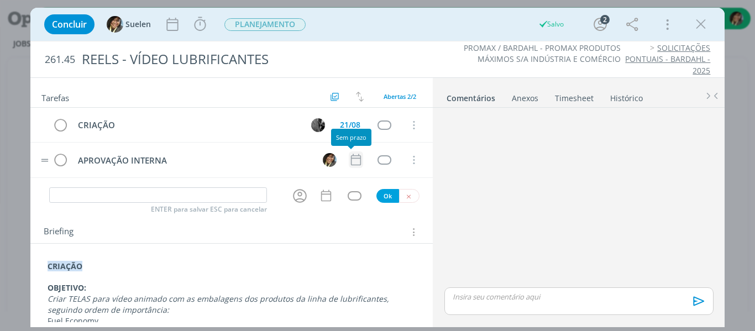
click at [349, 163] on icon "dialog" at bounding box center [356, 160] width 14 height 14
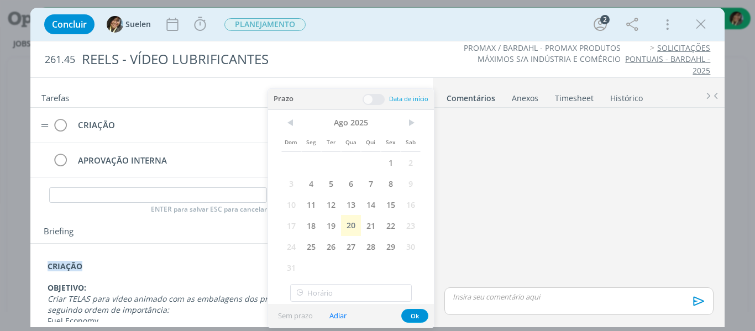
drag, startPoint x: 508, startPoint y: 159, endPoint x: 394, endPoint y: 127, distance: 118.3
click at [503, 158] on div "dialog" at bounding box center [579, 198] width 278 height 173
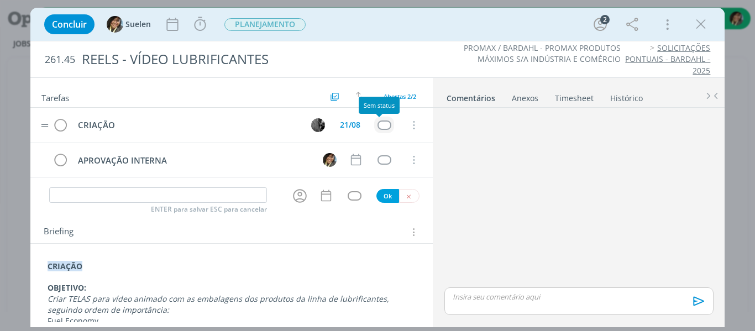
click at [383, 121] on div "dialog" at bounding box center [385, 125] width 14 height 9
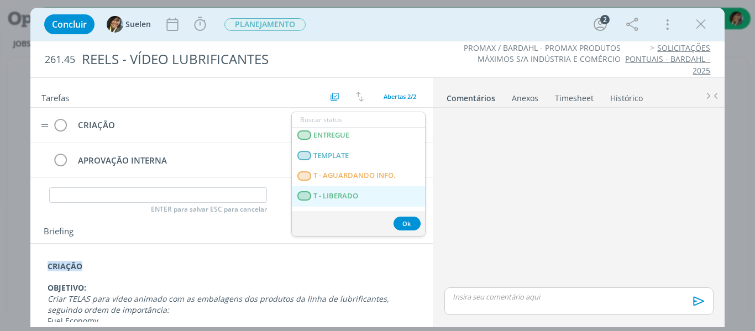
scroll to position [282, 0]
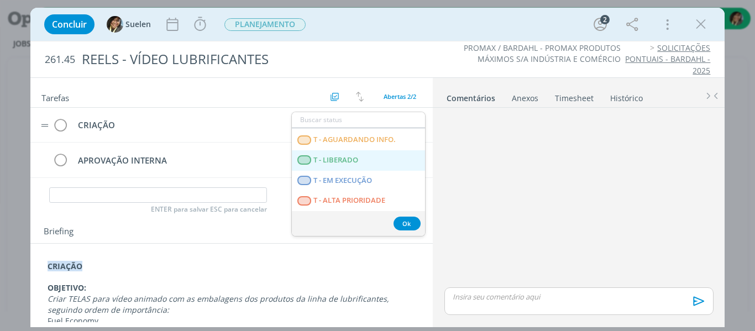
drag, startPoint x: 340, startPoint y: 159, endPoint x: 331, endPoint y: 142, distance: 19.3
click at [340, 158] on span "T - LIBERADO" at bounding box center [336, 160] width 45 height 9
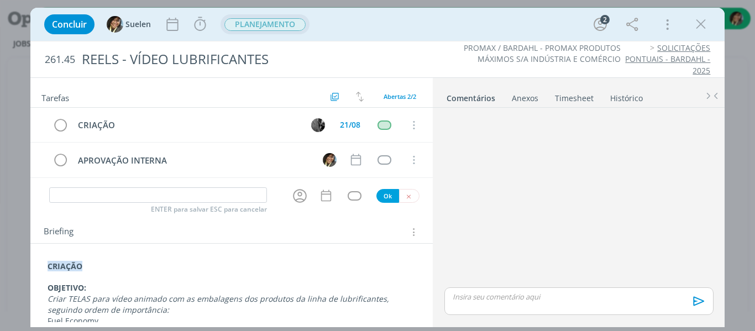
drag, startPoint x: 289, startPoint y: 31, endPoint x: 286, endPoint y: 43, distance: 12.6
click at [289, 32] on span "PLANEJAMENTO" at bounding box center [265, 24] width 89 height 20
drag, startPoint x: 284, startPoint y: 3, endPoint x: 283, endPoint y: 12, distance: 9.4
click at [284, 6] on div "Concluir Suelen Iniciar Apontar Data * [DATE] Horas * 00:00 Tarefa Selecione a …" at bounding box center [377, 165] width 755 height 331
click at [281, 22] on span "PLANEJAMENTO" at bounding box center [265, 24] width 81 height 13
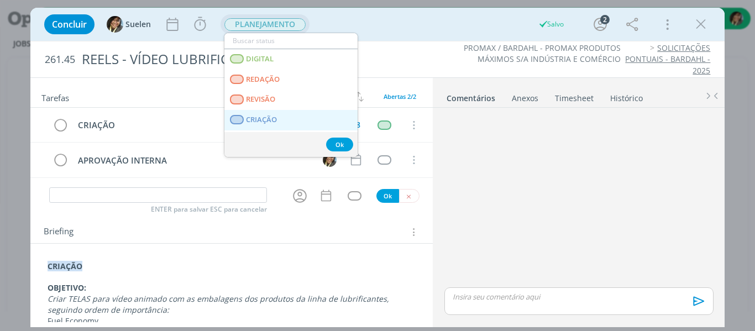
click at [268, 120] on span "CRIAÇÃO" at bounding box center [261, 120] width 31 height 9
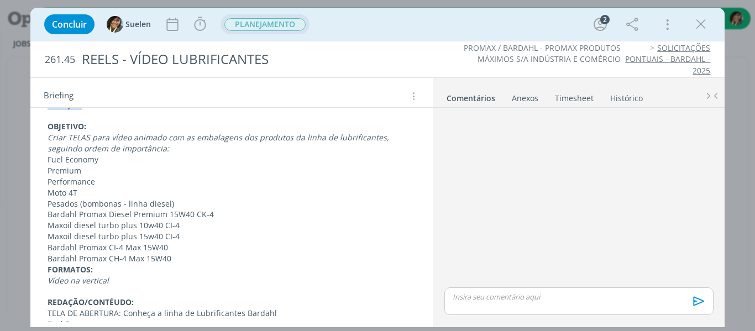
scroll to position [166, 0]
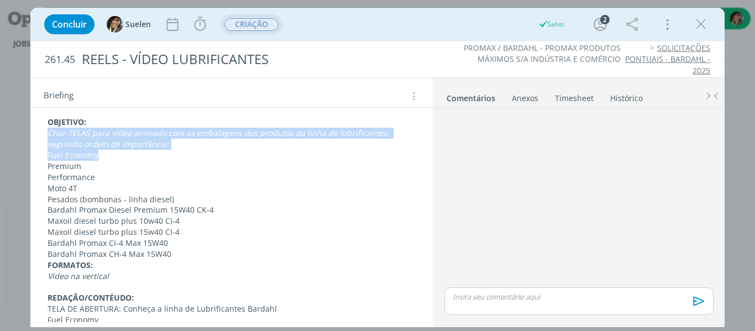
drag, startPoint x: 166, startPoint y: 150, endPoint x: 48, endPoint y: 135, distance: 118.7
click at [36, 132] on div "CRIAÇÃO OBJETIVO: Criar TELAS para vídeo animado com as embalagens dos produtos…" at bounding box center [231, 332] width 403 height 509
click at [50, 138] on em "Criar TELAS para vídeo animado com as embalagens dos produtos da linha de lubri…" at bounding box center [220, 139] width 344 height 22
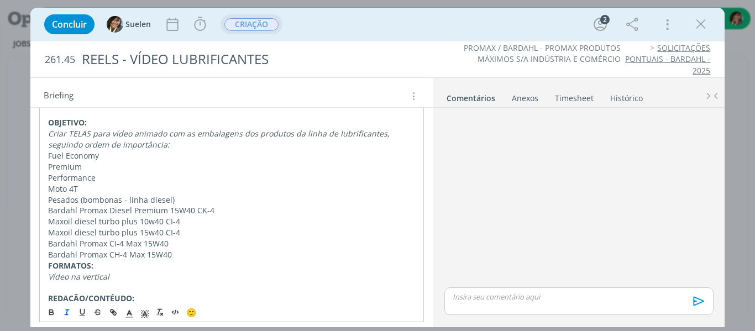
click at [50, 158] on p "Fuel Economy" at bounding box center [232, 155] width 368 height 11
click at [118, 157] on p "Fuel Economy" at bounding box center [232, 155] width 368 height 11
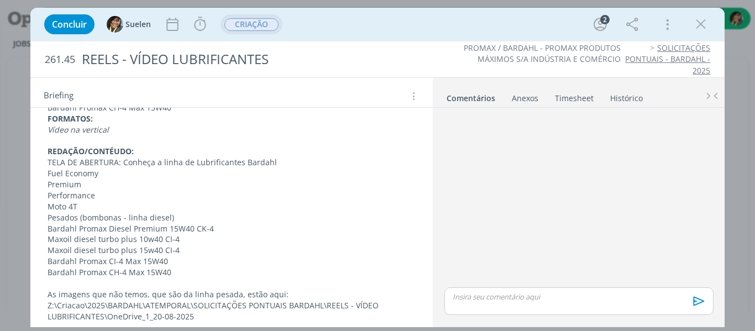
scroll to position [332, 0]
